Goal: Task Accomplishment & Management: Manage account settings

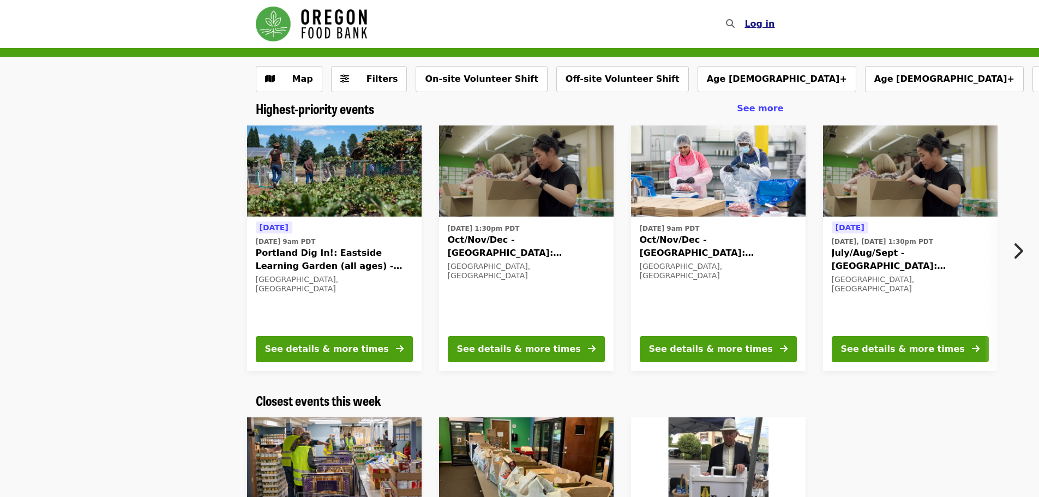
click at [769, 25] on span "Log in" at bounding box center [760, 24] width 30 height 10
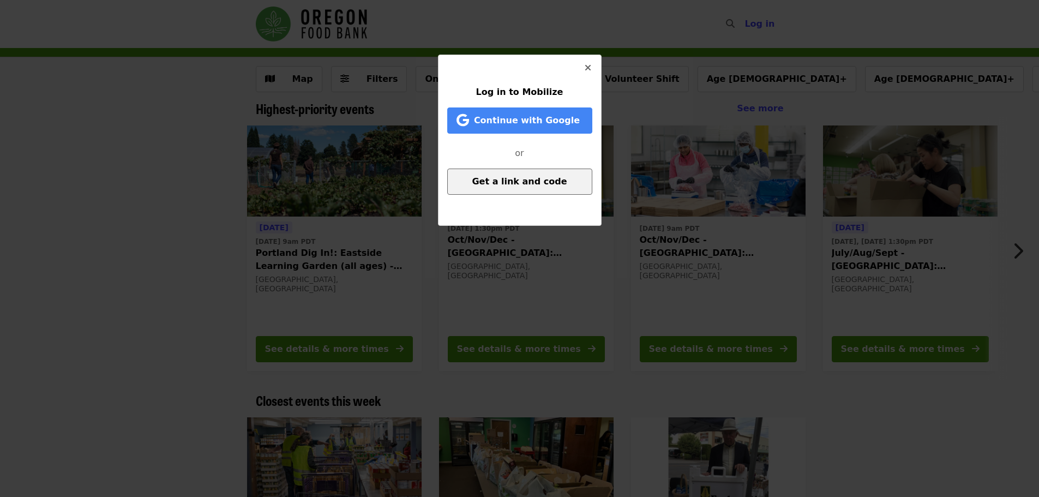
click at [521, 178] on span "Get a link and code" at bounding box center [519, 181] width 95 height 10
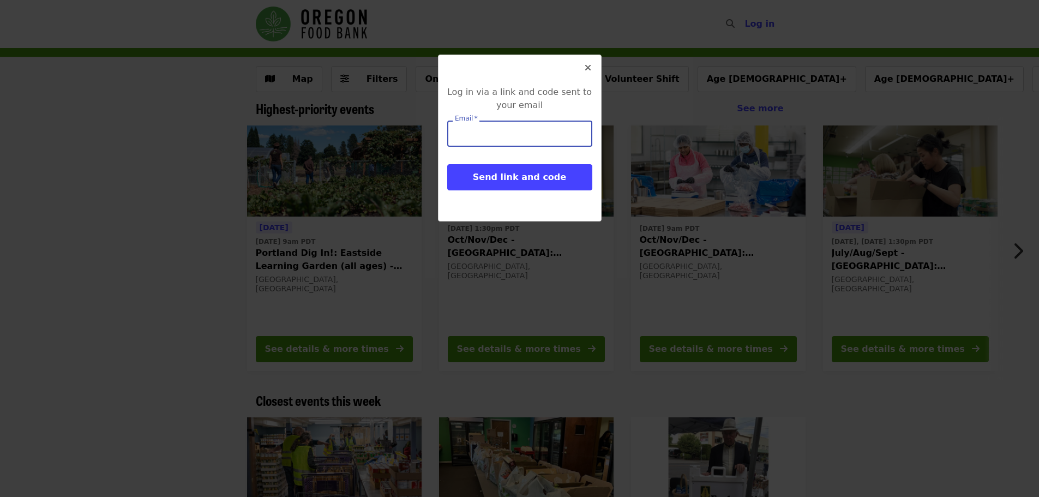
click at [492, 133] on input "Email   *" at bounding box center [519, 134] width 145 height 26
type input "**********"
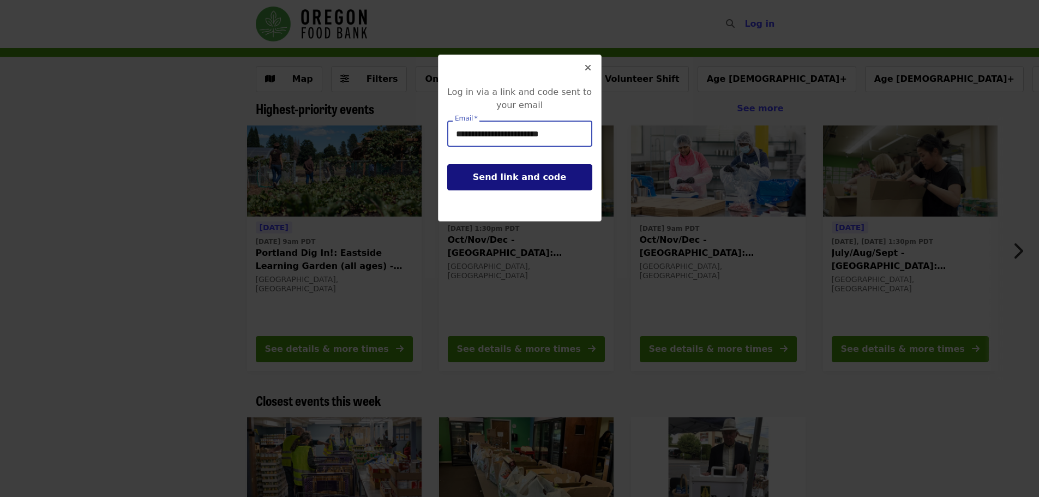
click at [542, 179] on span "Send link and code" at bounding box center [519, 177] width 93 height 10
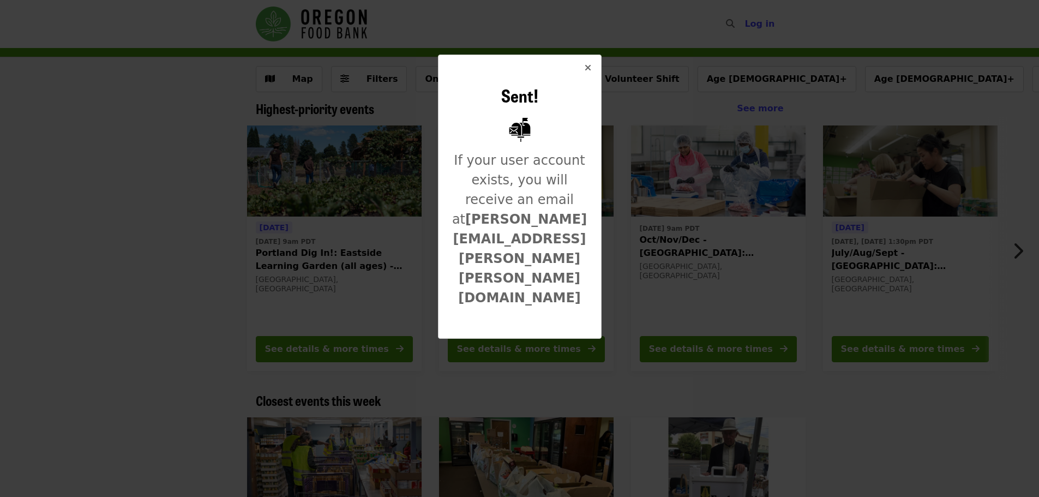
click at [584, 70] on button "Close" at bounding box center [588, 68] width 26 height 26
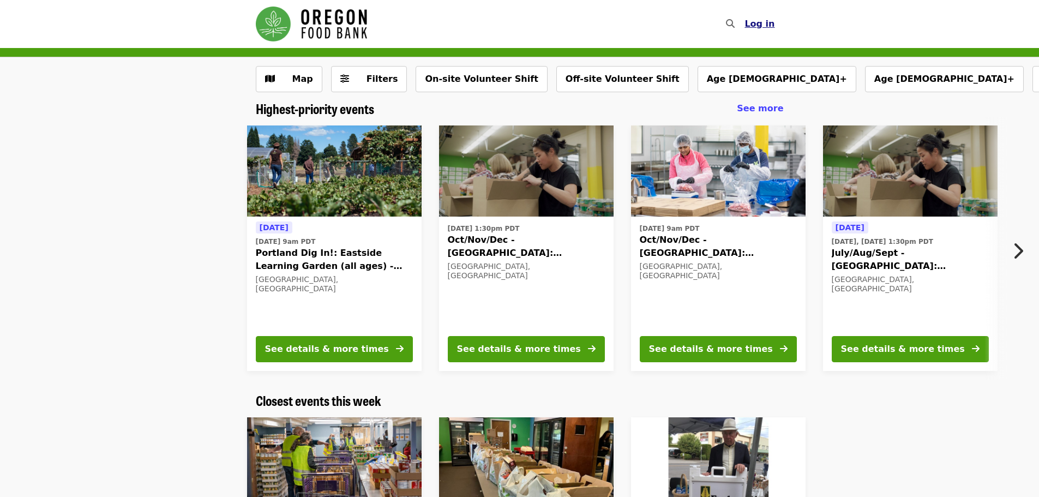
click at [769, 22] on span "Log in" at bounding box center [760, 24] width 30 height 10
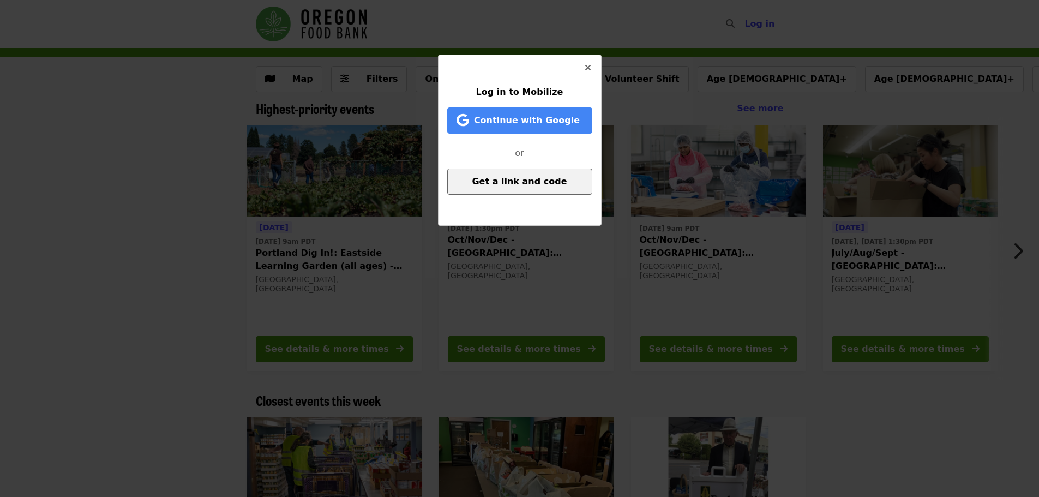
click at [527, 176] on span "Get a link and code" at bounding box center [519, 181] width 95 height 10
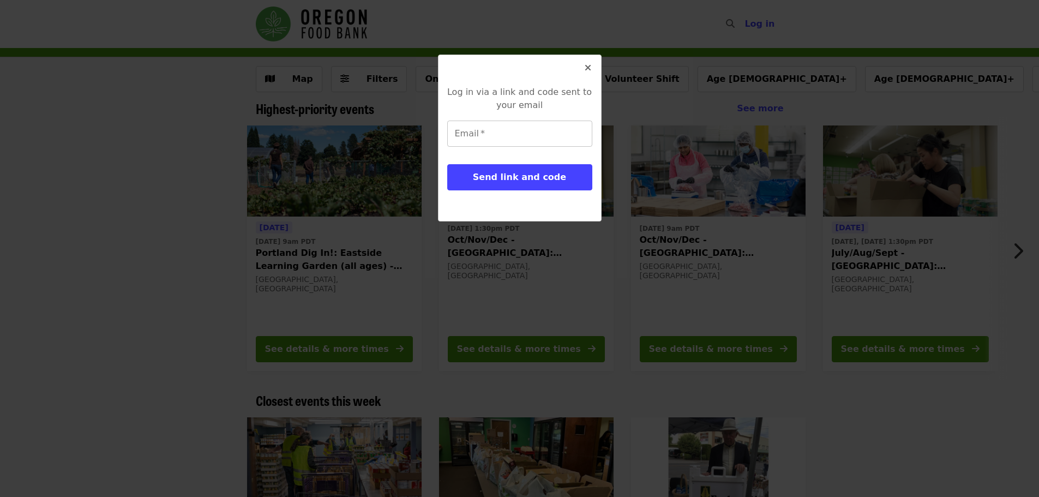
click at [522, 136] on input "Email   *" at bounding box center [519, 134] width 145 height 26
drag, startPoint x: 573, startPoint y: 133, endPoint x: 431, endPoint y: 136, distance: 141.9
click at [431, 136] on div "**********" at bounding box center [519, 248] width 1039 height 497
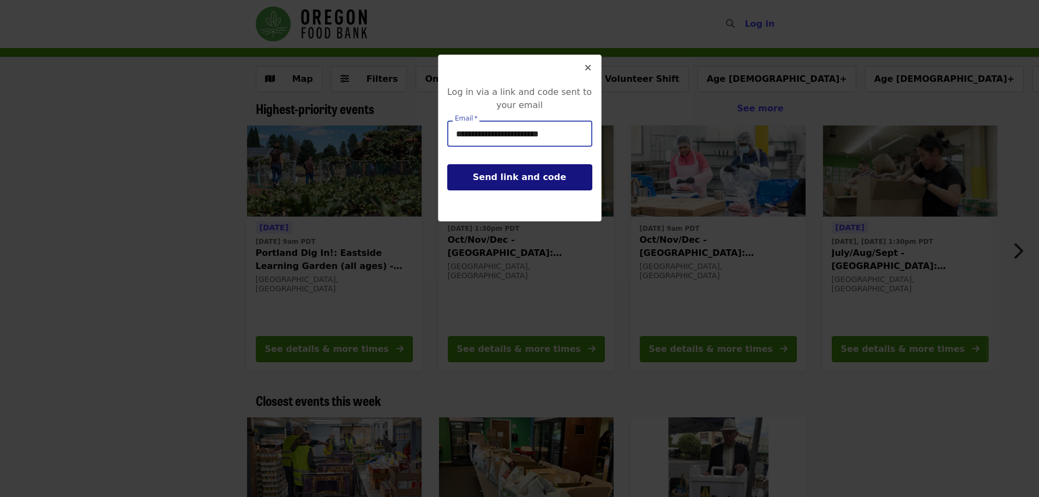
type input "**********"
click at [516, 182] on span "Send link and code" at bounding box center [519, 177] width 93 height 10
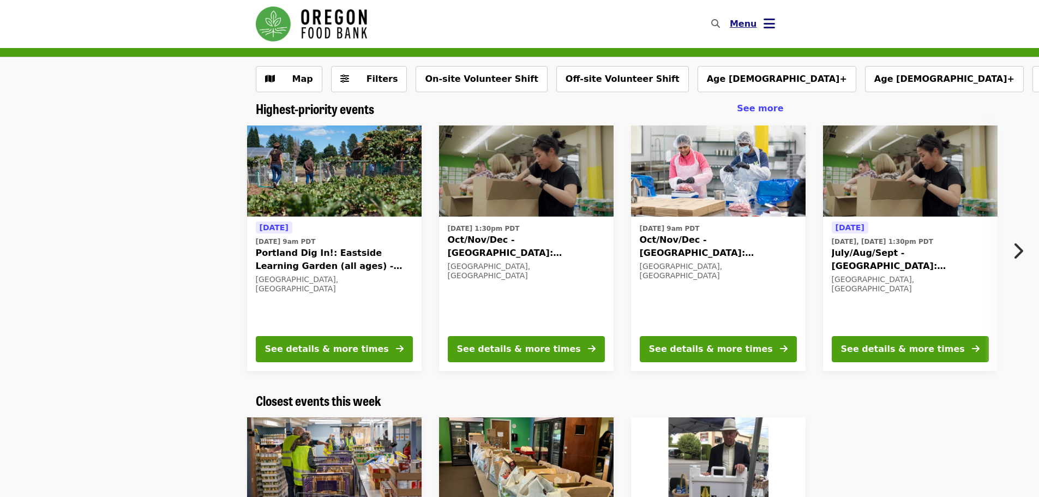
click at [746, 26] on span "Menu" at bounding box center [743, 24] width 27 height 10
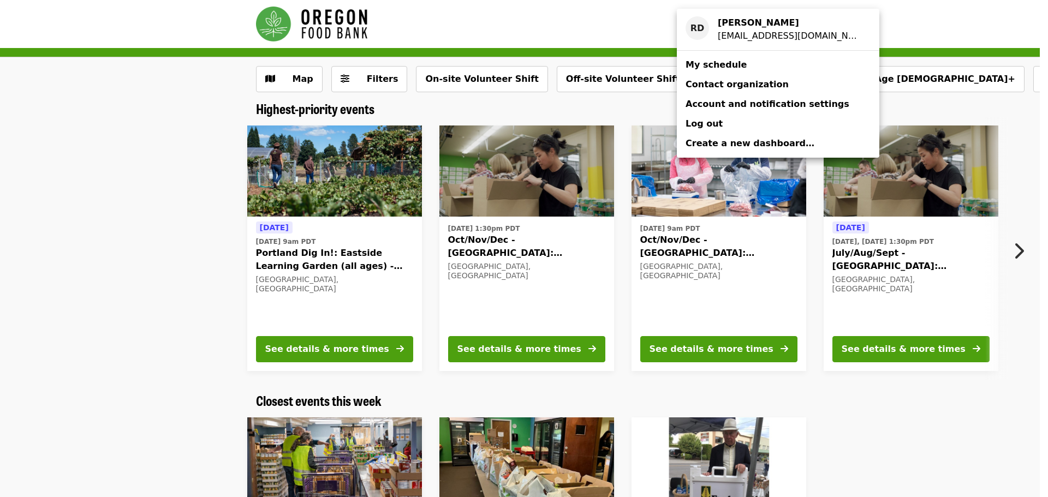
click at [704, 70] on span "My schedule" at bounding box center [715, 64] width 61 height 10
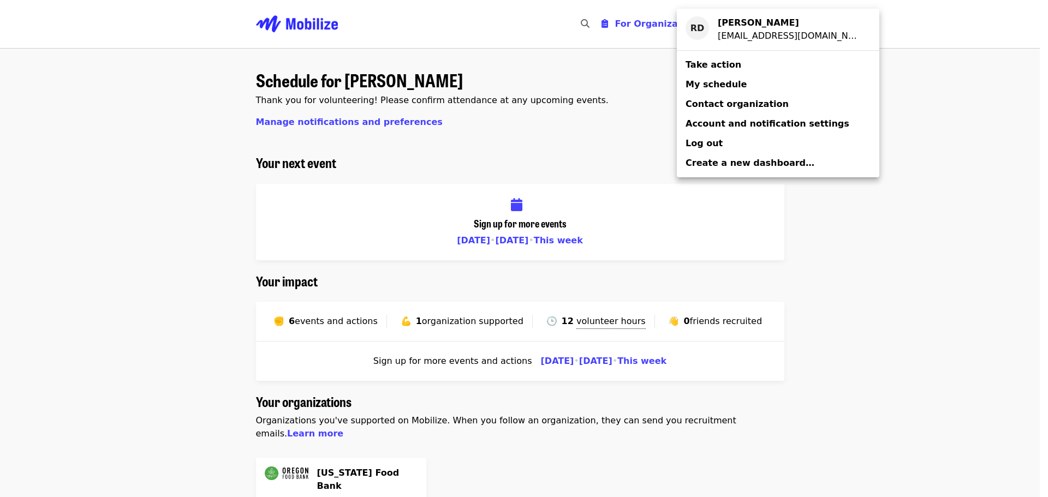
click at [838, 284] on div "Account menu" at bounding box center [524, 248] width 1048 height 497
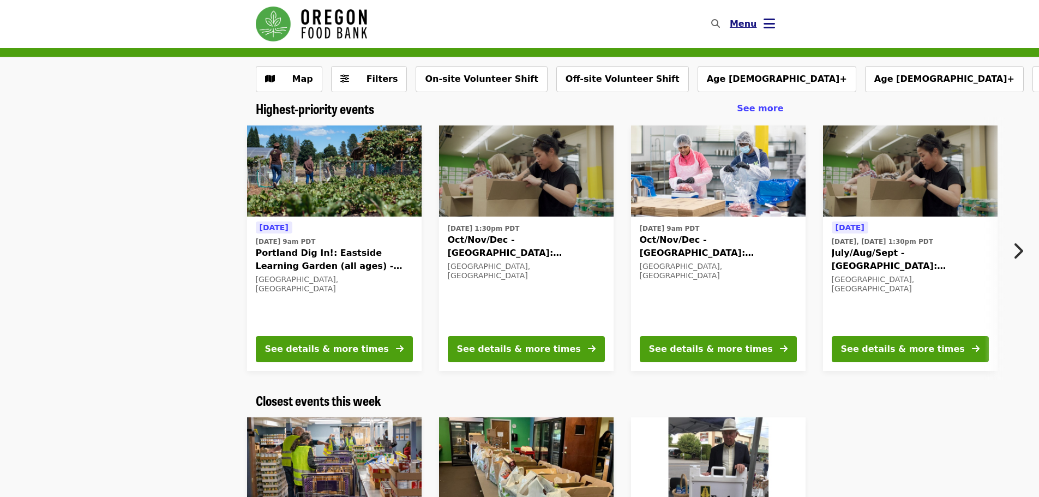
click at [764, 22] on icon "bars icon" at bounding box center [769, 24] width 11 height 16
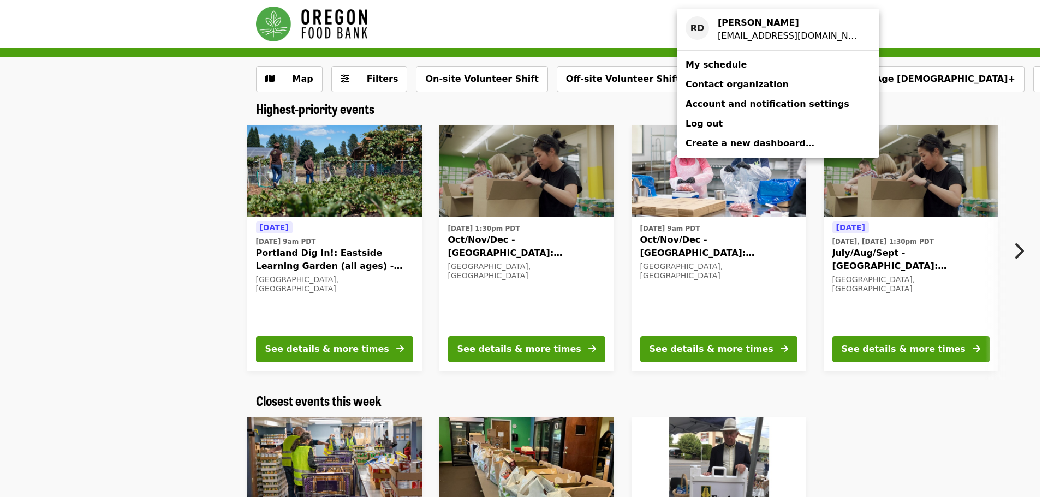
click at [727, 69] on span "My schedule" at bounding box center [715, 64] width 61 height 10
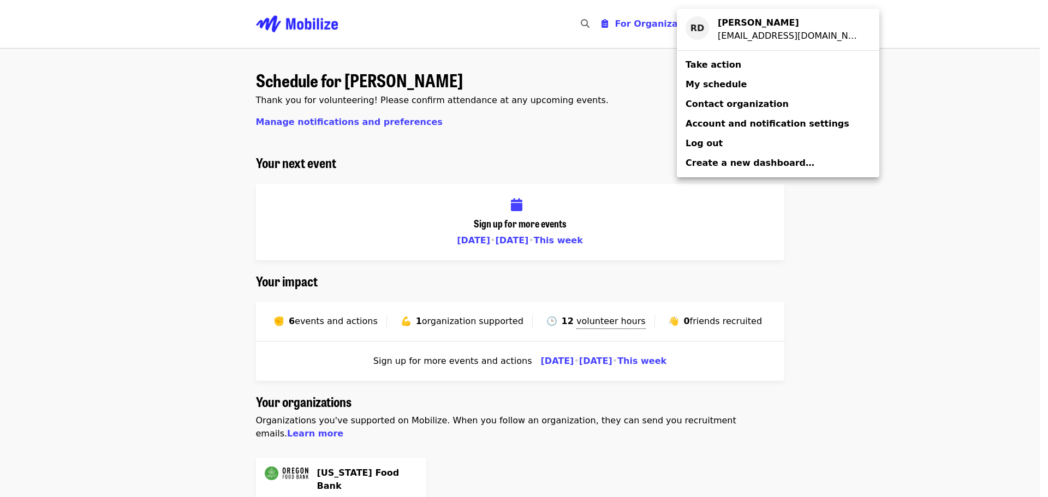
click at [697, 89] on span "My schedule" at bounding box center [715, 84] width 61 height 10
click at [712, 83] on span "My schedule" at bounding box center [715, 84] width 61 height 10
click at [716, 66] on span "Take action" at bounding box center [713, 64] width 56 height 10
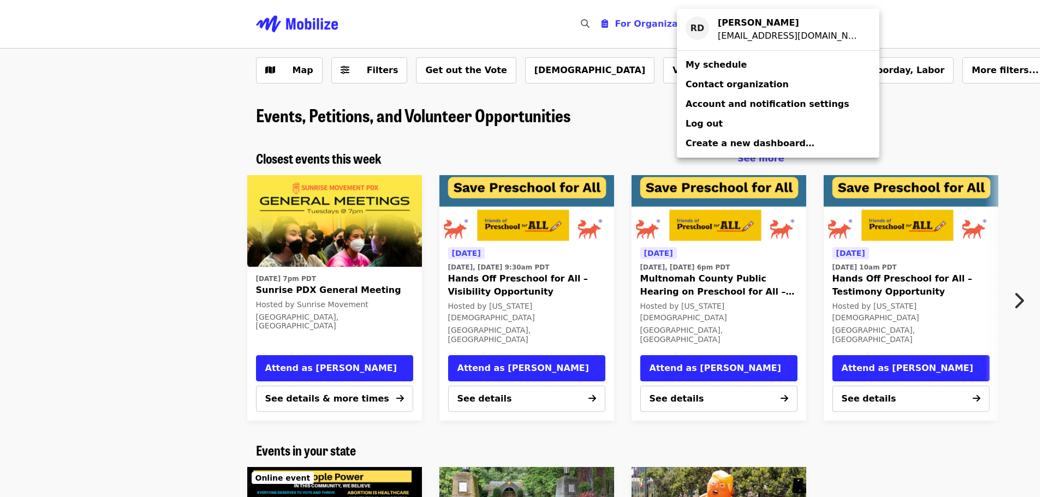
click at [712, 67] on span "My schedule" at bounding box center [715, 64] width 61 height 10
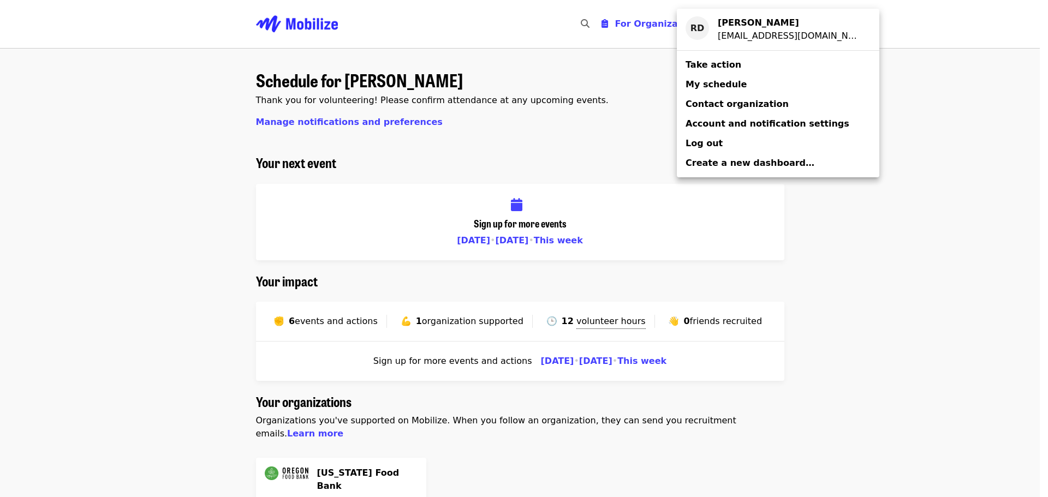
click at [757, 126] on span "Account and notification settings" at bounding box center [767, 123] width 164 height 10
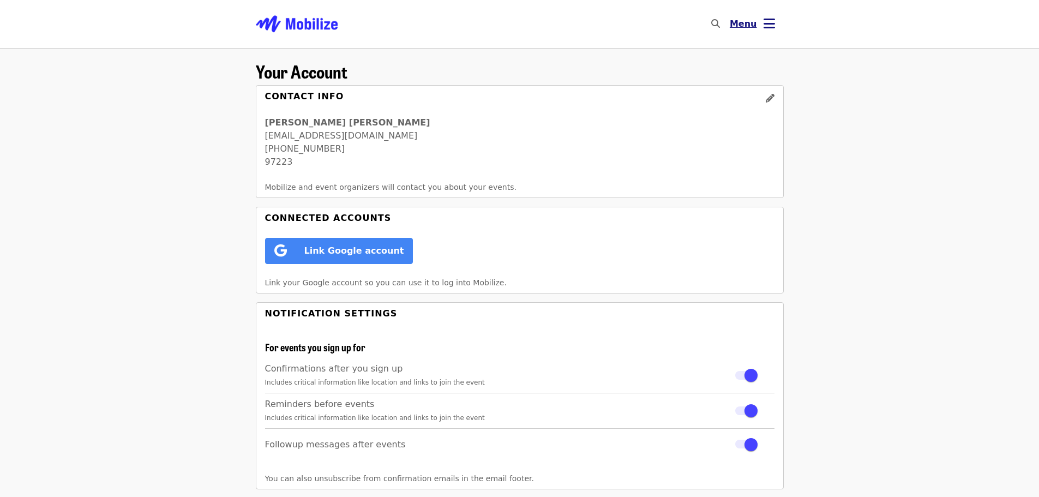
click at [770, 22] on icon "bars icon" at bounding box center [769, 24] width 11 height 16
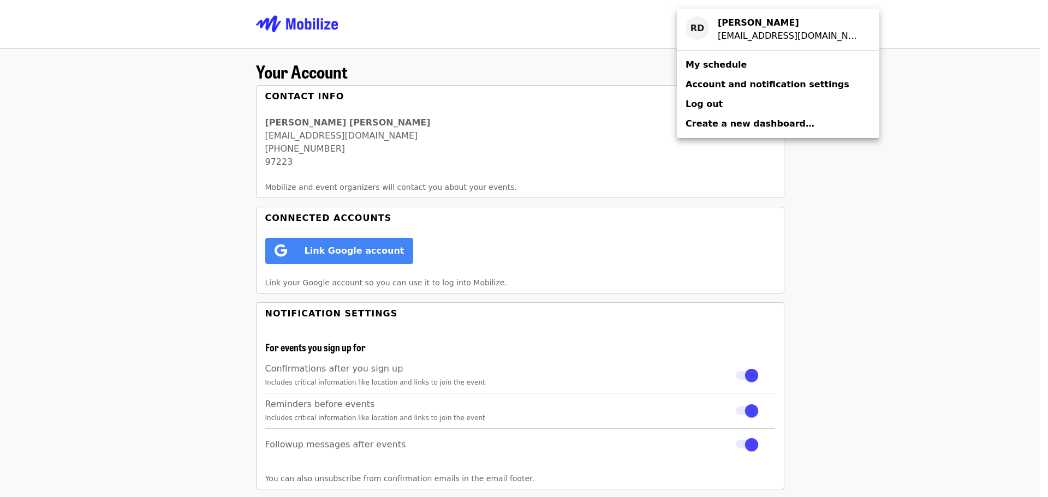
click at [718, 68] on span "My schedule" at bounding box center [715, 64] width 61 height 10
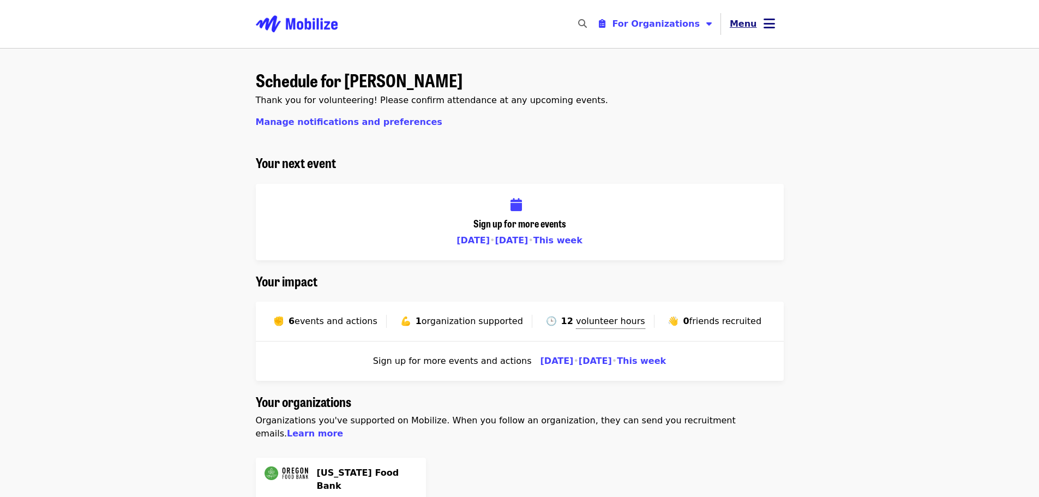
click at [748, 23] on span "Menu" at bounding box center [743, 24] width 27 height 10
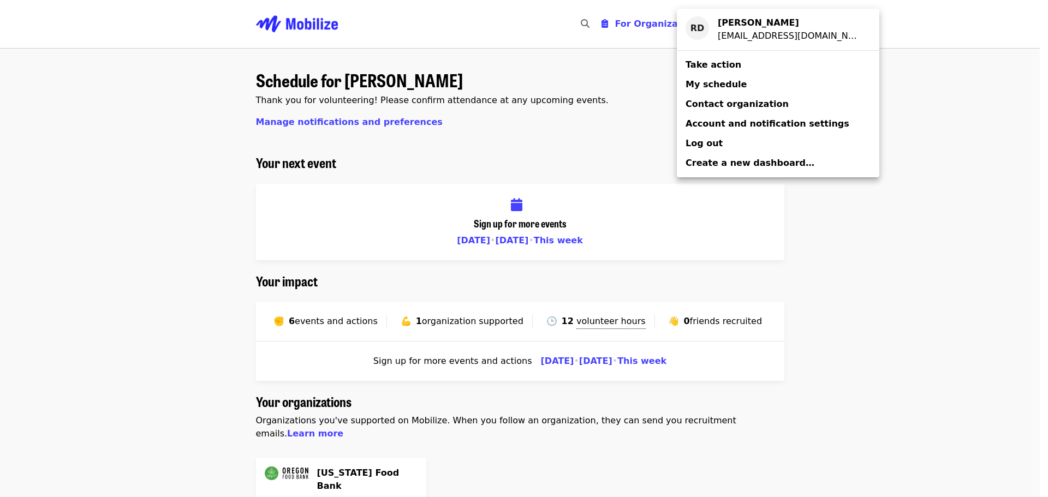
click at [715, 85] on span "My schedule" at bounding box center [715, 84] width 61 height 10
click at [707, 101] on span "Contact organization" at bounding box center [736, 104] width 103 height 10
click at [873, 245] on div "Account menu" at bounding box center [524, 248] width 1048 height 497
